Goal: Information Seeking & Learning: Learn about a topic

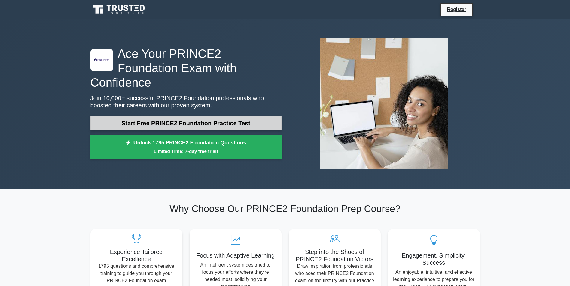
click at [194, 116] on link "Start Free PRINCE2 Foundation Practice Test" at bounding box center [185, 123] width 191 height 14
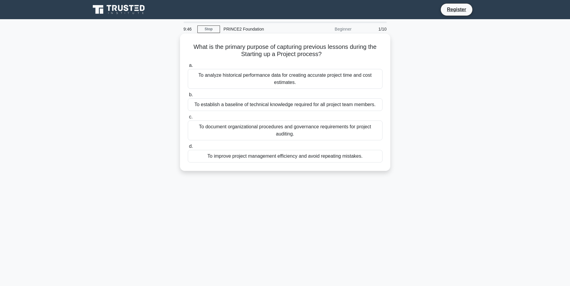
click at [359, 156] on div "To improve project management efficiency and avoid repeating mistakes." at bounding box center [285, 156] width 195 height 13
click at [188, 149] on input "d. To improve project management efficiency and avoid repeating mistakes." at bounding box center [188, 147] width 0 height 4
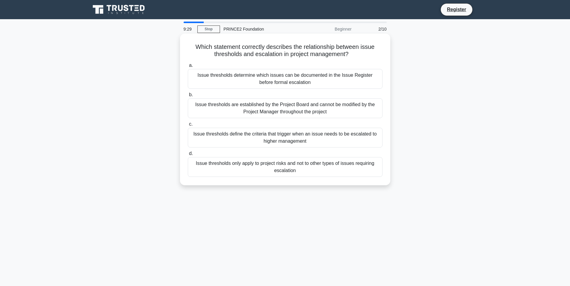
click at [348, 140] on div "Issue thresholds define the criteria that trigger when an issue needs to be esc…" at bounding box center [285, 138] width 195 height 20
click at [188, 126] on input "c. Issue thresholds define the criteria that trigger when an issue needs to be …" at bounding box center [188, 125] width 0 height 4
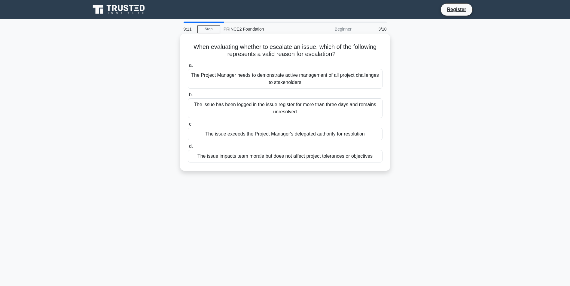
click at [362, 134] on div "The issue exceeds the Project Manager's delegated authority for resolution" at bounding box center [285, 134] width 195 height 13
click at [188, 126] on input "c. The issue exceeds the Project Manager's delegated authority for resolution" at bounding box center [188, 125] width 0 height 4
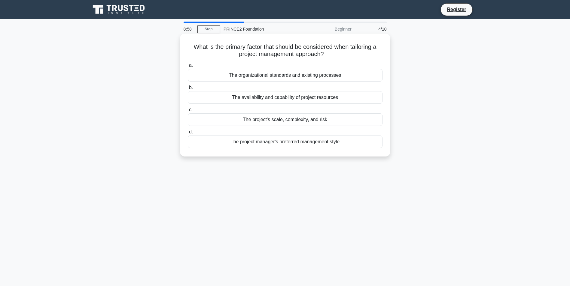
click at [358, 120] on div "The project's scale, complexity, and risk" at bounding box center [285, 119] width 195 height 13
click at [188, 112] on input "c. The project's scale, complexity, and risk" at bounding box center [188, 110] width 0 height 4
click at [331, 80] on div "The Project Board and relevant stakeholders" at bounding box center [285, 75] width 195 height 13
click at [188, 68] on input "a. The Project Board and relevant stakeholders" at bounding box center [188, 66] width 0 height 4
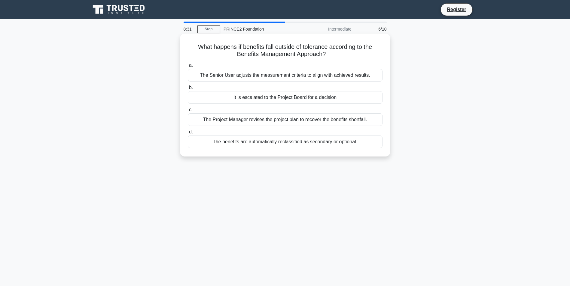
click at [352, 97] on div "It is escalated to the Project Board for a decision" at bounding box center [285, 97] width 195 height 13
click at [188, 90] on input "b. It is escalated to the Project Board for a decision" at bounding box center [188, 88] width 0 height 4
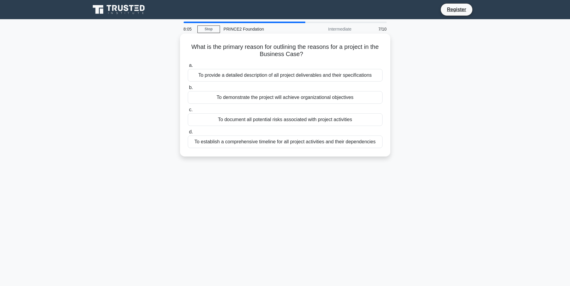
click at [353, 78] on div "To provide a detailed description of all project deliverables and their specifi…" at bounding box center [285, 75] width 195 height 13
click at [188, 68] on input "a. To provide a detailed description of all project deliverables and their spec…" at bounding box center [188, 66] width 0 height 4
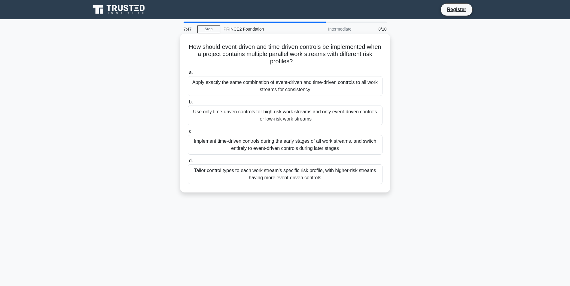
click at [355, 174] on div "Tailor control types to each work stream's specific risk profile, with higher-r…" at bounding box center [285, 175] width 195 height 20
click at [188, 163] on input "d. Tailor control types to each work stream's specific risk profile, with highe…" at bounding box center [188, 161] width 0 height 4
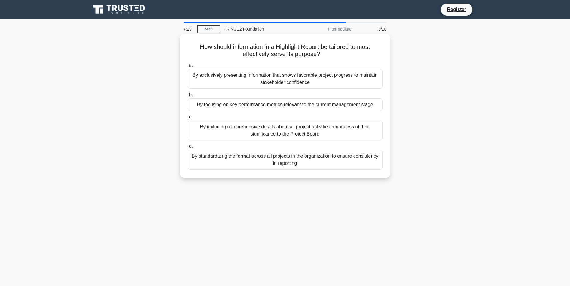
click at [356, 165] on div "By standardizing the format across all projects in the organization to ensure c…" at bounding box center [285, 160] width 195 height 20
click at [188, 149] on input "d. By standardizing the format across all projects in the organization to ensur…" at bounding box center [188, 147] width 0 height 4
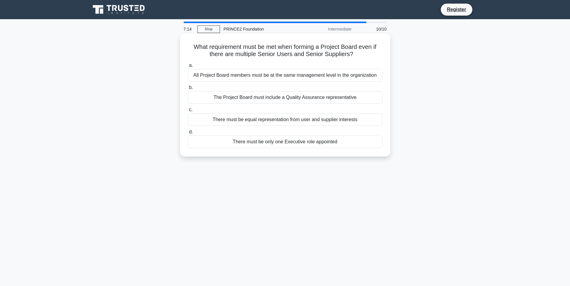
click at [363, 122] on div "There must be equal representation from user and supplier interests" at bounding box center [285, 119] width 195 height 13
click at [188, 112] on input "c. There must be equal representation from user and supplier interests" at bounding box center [188, 110] width 0 height 4
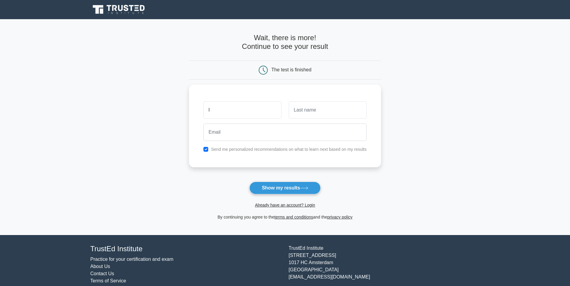
type input "l"
type input "muiz.liva@gmail.com"
click at [294, 186] on button "Show my results" at bounding box center [284, 188] width 71 height 13
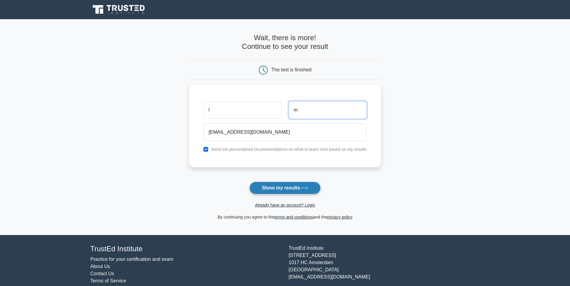
type input "m"
click at [299, 189] on button "Show my results" at bounding box center [284, 188] width 71 height 13
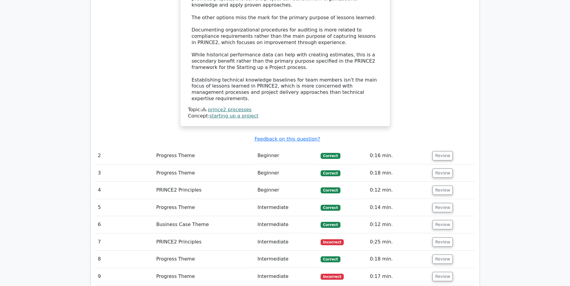
scroll to position [691, 0]
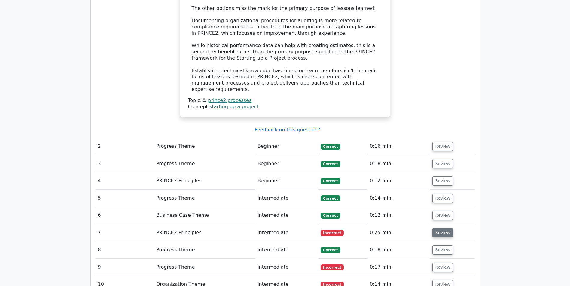
click at [437, 228] on button "Review" at bounding box center [442, 232] width 20 height 9
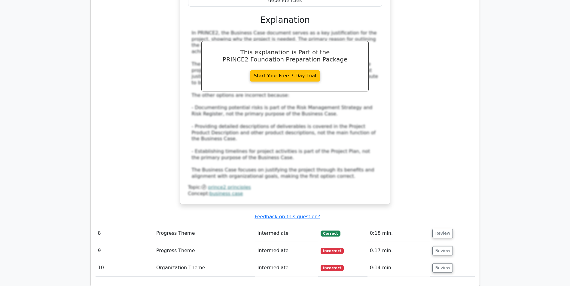
scroll to position [1051, 0]
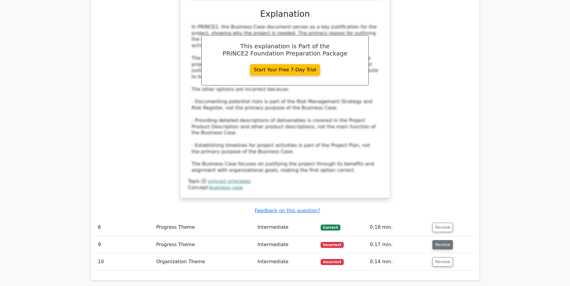
click at [441, 241] on button "Review" at bounding box center [442, 245] width 20 height 9
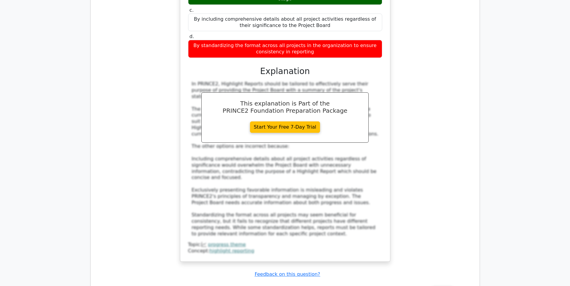
scroll to position [1381, 0]
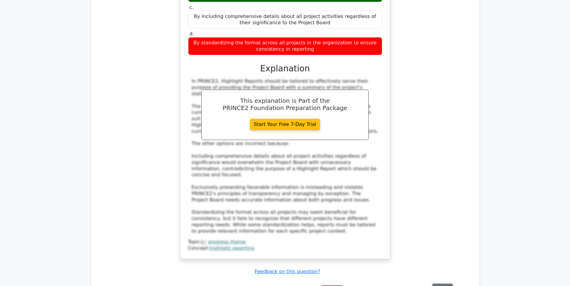
click at [441, 284] on button "Review" at bounding box center [442, 288] width 20 height 9
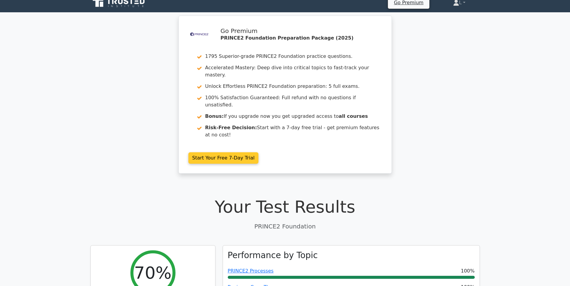
scroll to position [0, 0]
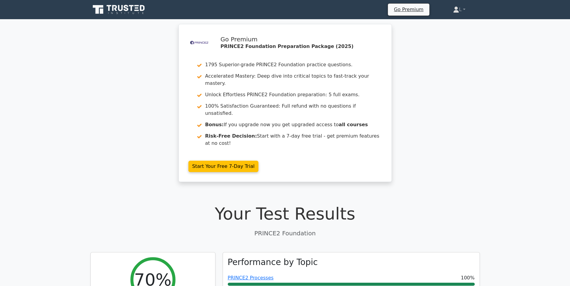
click at [106, 14] on icon at bounding box center [119, 9] width 58 height 11
